Goal: Transaction & Acquisition: Purchase product/service

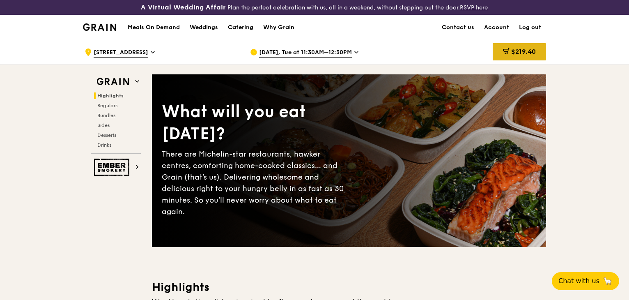
click at [521, 53] on span "$219.40" at bounding box center [523, 52] width 25 height 8
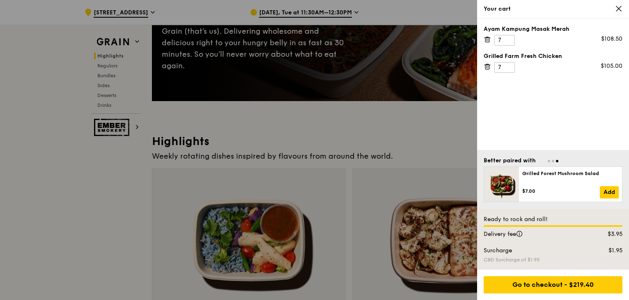
scroll to position [150, 0]
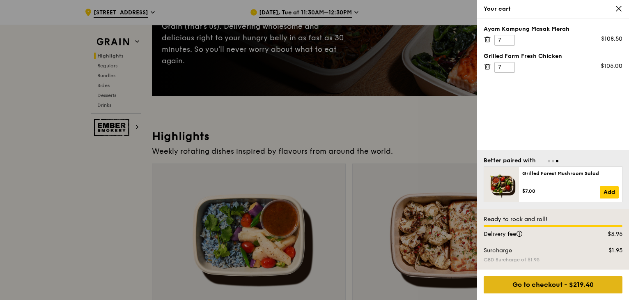
click at [541, 285] on div "Go to checkout - $219.40" at bounding box center [553, 284] width 139 height 17
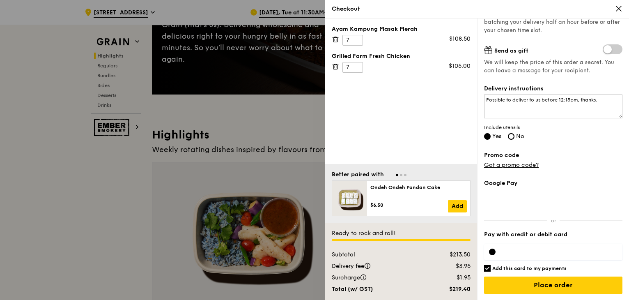
scroll to position [232, 0]
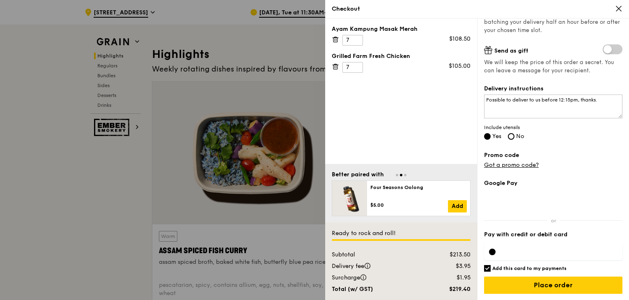
click at [486, 268] on input "Add this card to my payments" at bounding box center [487, 268] width 7 height 7
checkbox input "false"
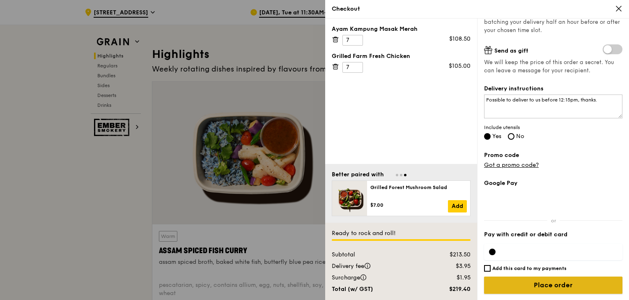
click at [560, 292] on input "Place order" at bounding box center [553, 284] width 138 height 17
click at [526, 282] on input "Place order" at bounding box center [553, 284] width 138 height 17
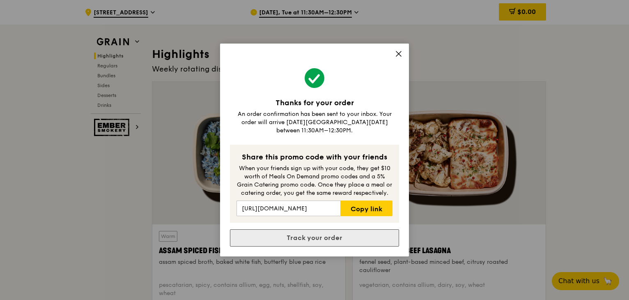
click at [337, 233] on link "Track your order" at bounding box center [314, 237] width 169 height 17
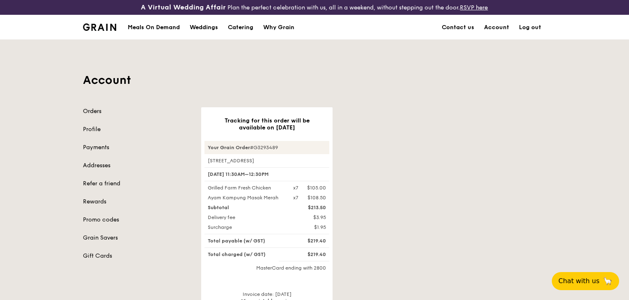
click at [97, 109] on link "Orders" at bounding box center [137, 111] width 108 height 8
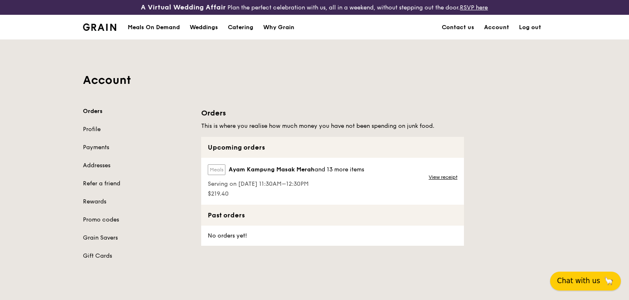
click at [578, 280] on span "Chat with us" at bounding box center [578, 280] width 43 height 10
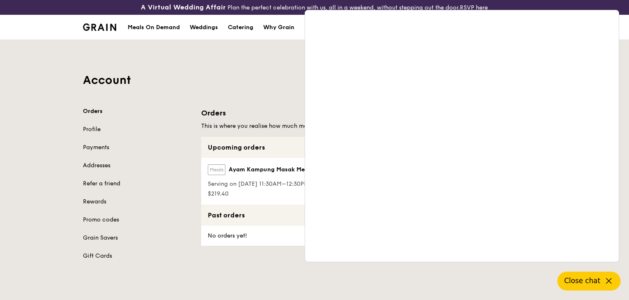
click at [243, 278] on div "A Virtual Wedding Affair Plan the perfect celebration with us, all in a weekend…" at bounding box center [314, 273] width 629 height 546
click at [609, 278] on icon at bounding box center [609, 281] width 10 height 10
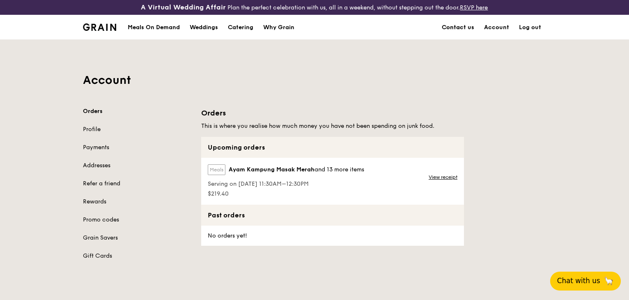
click at [457, 23] on link "Contact us" at bounding box center [458, 27] width 42 height 25
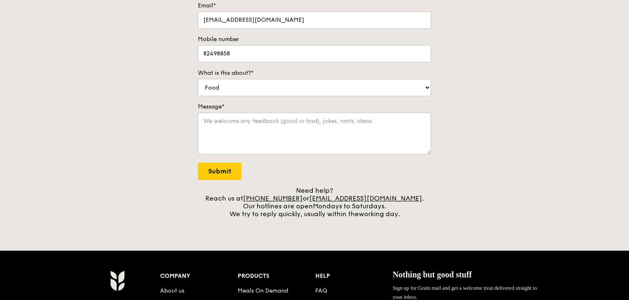
scroll to position [219, 0]
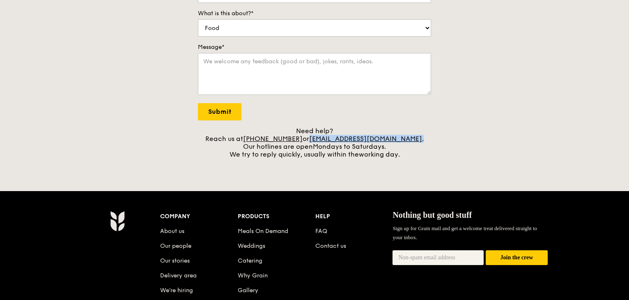
drag, startPoint x: 404, startPoint y: 138, endPoint x: 319, endPoint y: 140, distance: 85.8
click at [319, 140] on div "Need help? Reach us at +65 3163 5335 or concierge@grain.com.sg . Our hotlines a…" at bounding box center [314, 142] width 233 height 31
copy div "r concierge@grain.com.sg ."
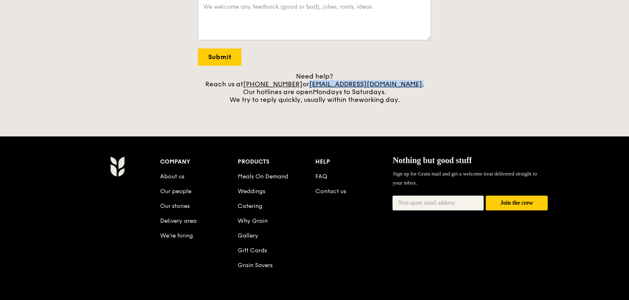
scroll to position [178, 0]
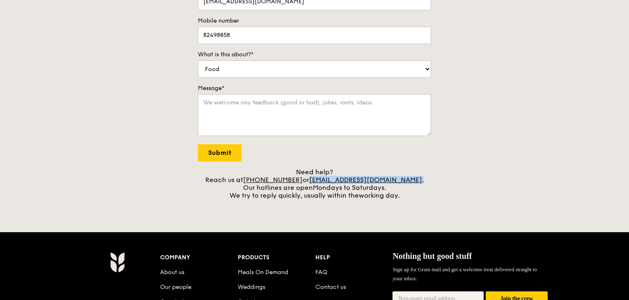
click at [506, 180] on div "Contact us We love hearing from our customers. Talk to us about anything. We ar…" at bounding box center [314, 46] width 629 height 305
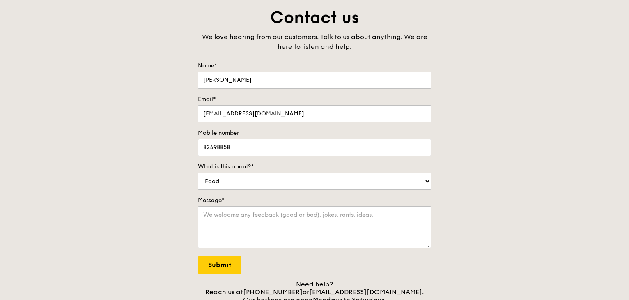
scroll to position [0, 0]
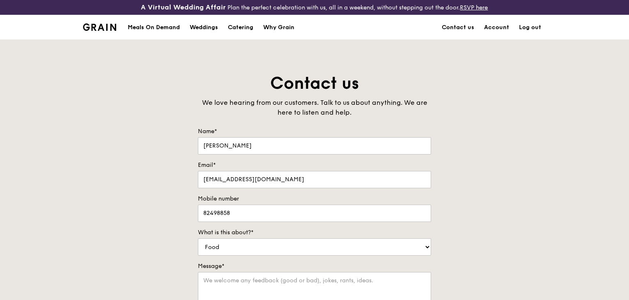
click at [100, 29] on img at bounding box center [99, 26] width 33 height 7
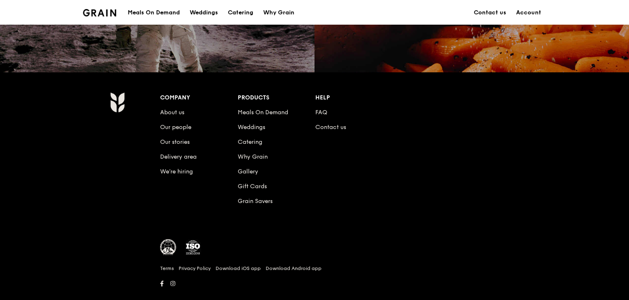
scroll to position [811, 0]
